Goal: Task Accomplishment & Management: Use online tool/utility

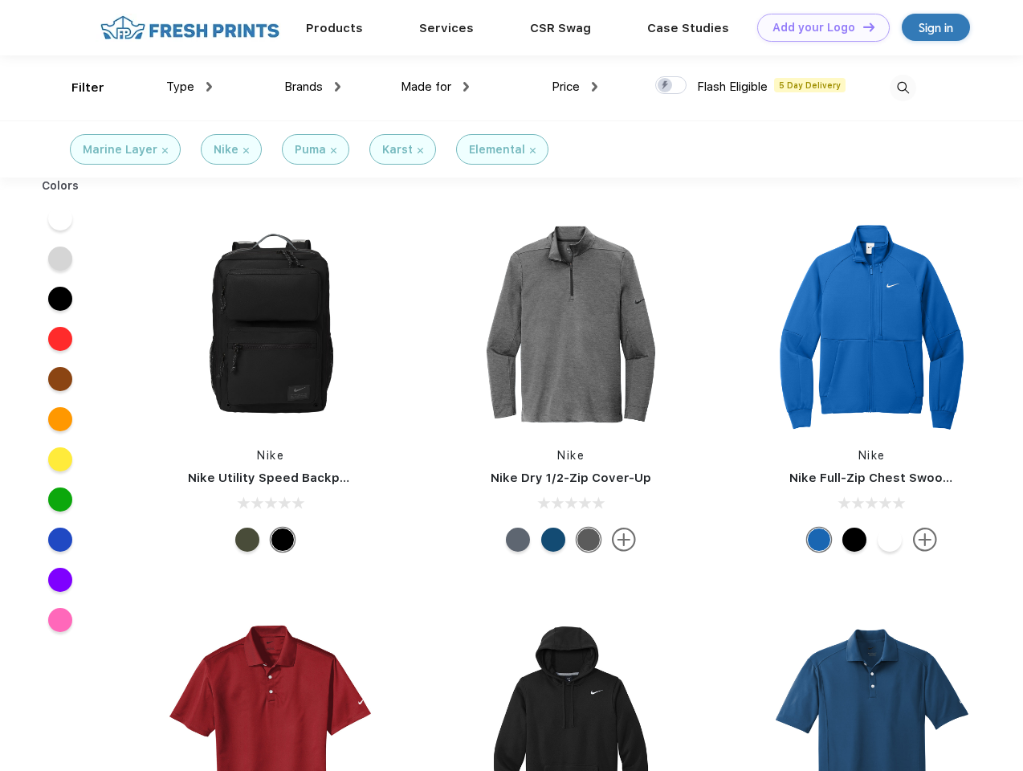
scroll to position [1, 0]
click at [817, 27] on link "Add your Logo Design Tool" at bounding box center [823, 28] width 132 height 28
click at [0, 0] on div "Design Tool" at bounding box center [0, 0] width 0 height 0
click at [861, 26] on link "Add your Logo Design Tool" at bounding box center [823, 28] width 132 height 28
click at [77, 88] on div "Filter" at bounding box center [87, 88] width 33 height 18
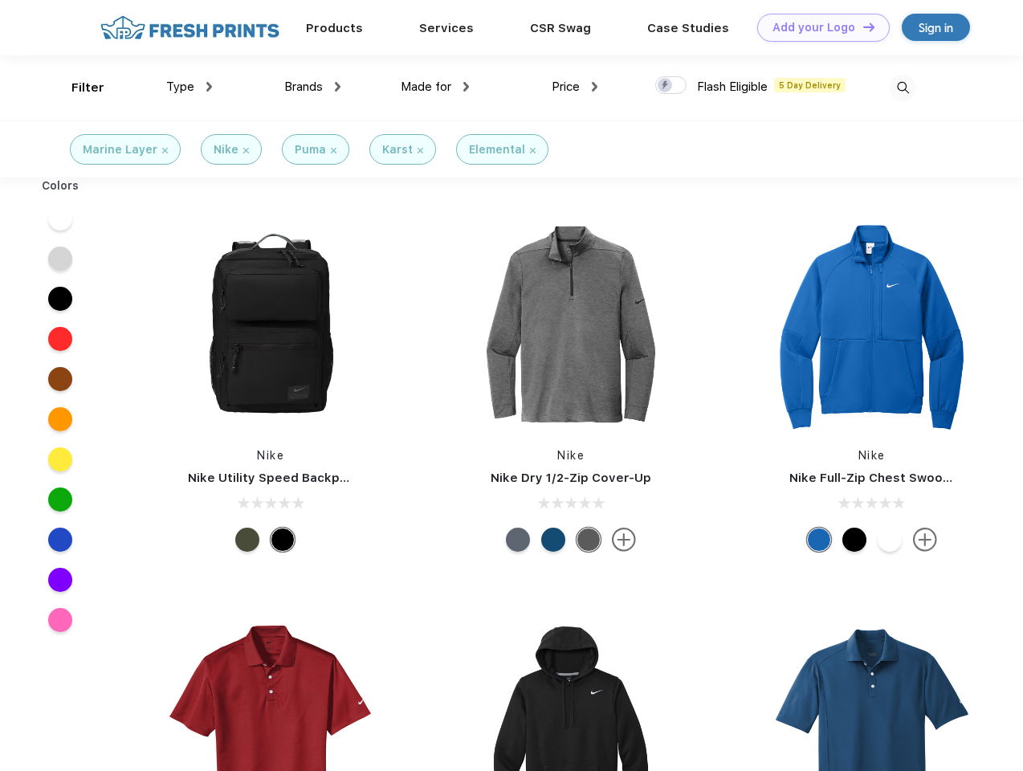
click at [189, 87] on span "Type" at bounding box center [180, 86] width 28 height 14
click at [312, 87] on span "Brands" at bounding box center [303, 86] width 39 height 14
click at [435, 87] on span "Made for" at bounding box center [426, 86] width 51 height 14
click at [575, 87] on span "Price" at bounding box center [566, 86] width 28 height 14
click at [671, 86] on div at bounding box center [670, 85] width 31 height 18
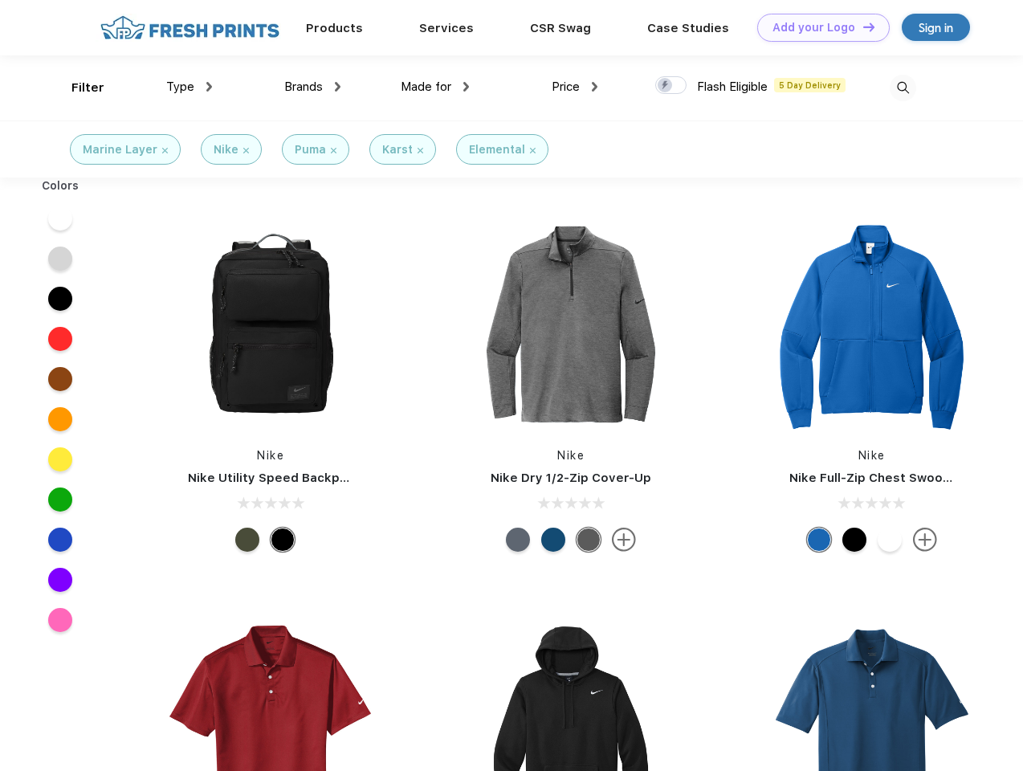
click at [666, 86] on input "checkbox" at bounding box center [660, 80] width 10 height 10
click at [902, 88] on img at bounding box center [902, 88] width 26 height 26
